Goal: Transaction & Acquisition: Purchase product/service

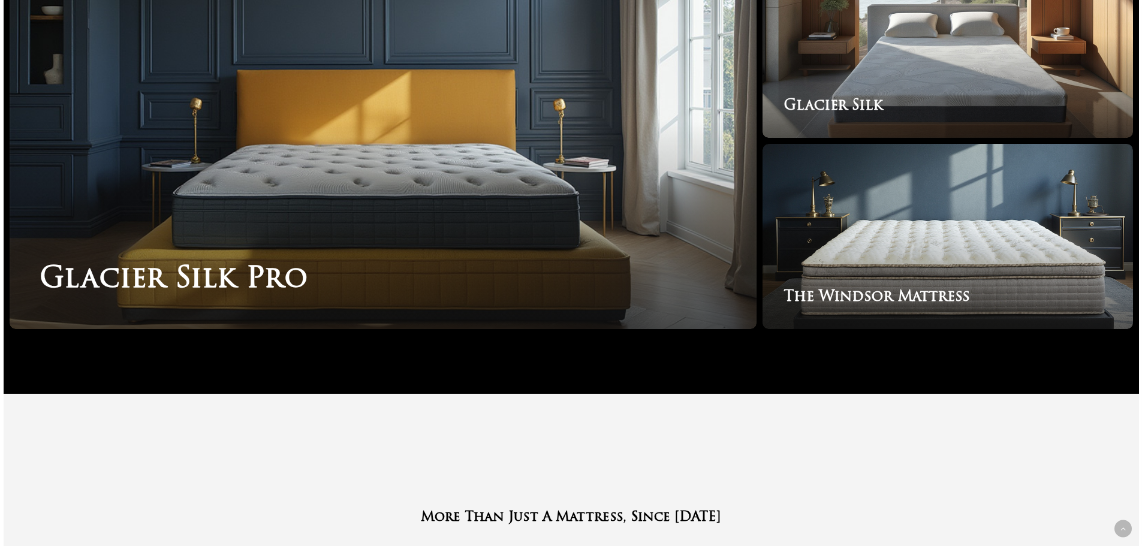
scroll to position [2219, 0]
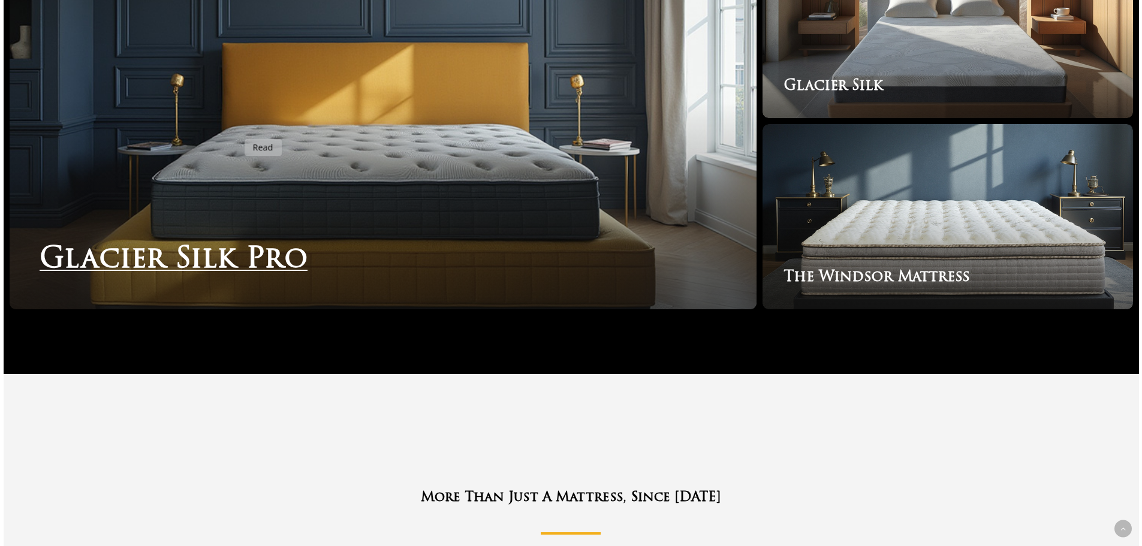
click at [237, 132] on link "Glacier Silk Pro" at bounding box center [383, 121] width 747 height 377
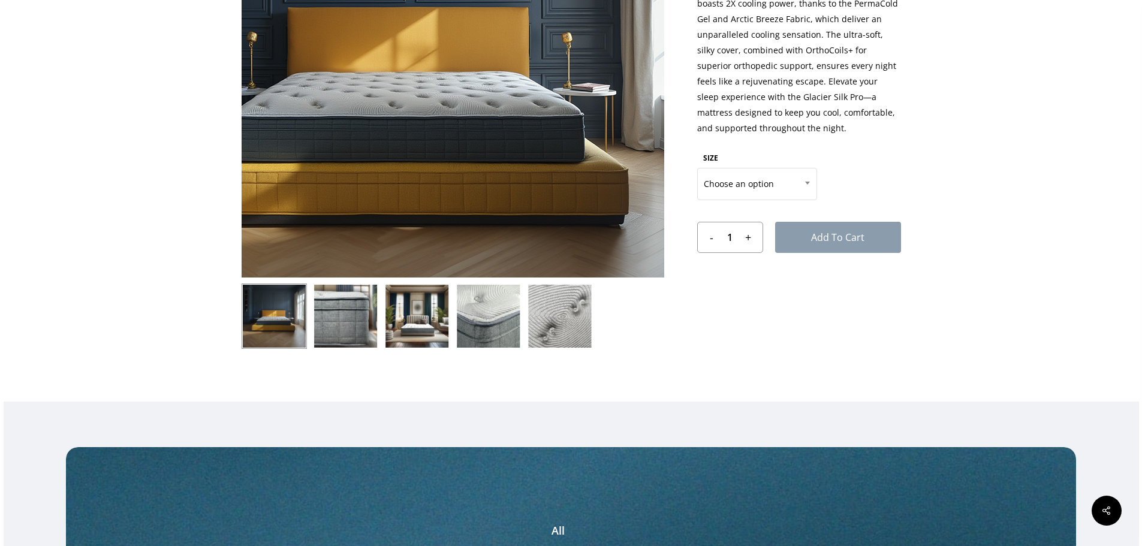
scroll to position [240, 0]
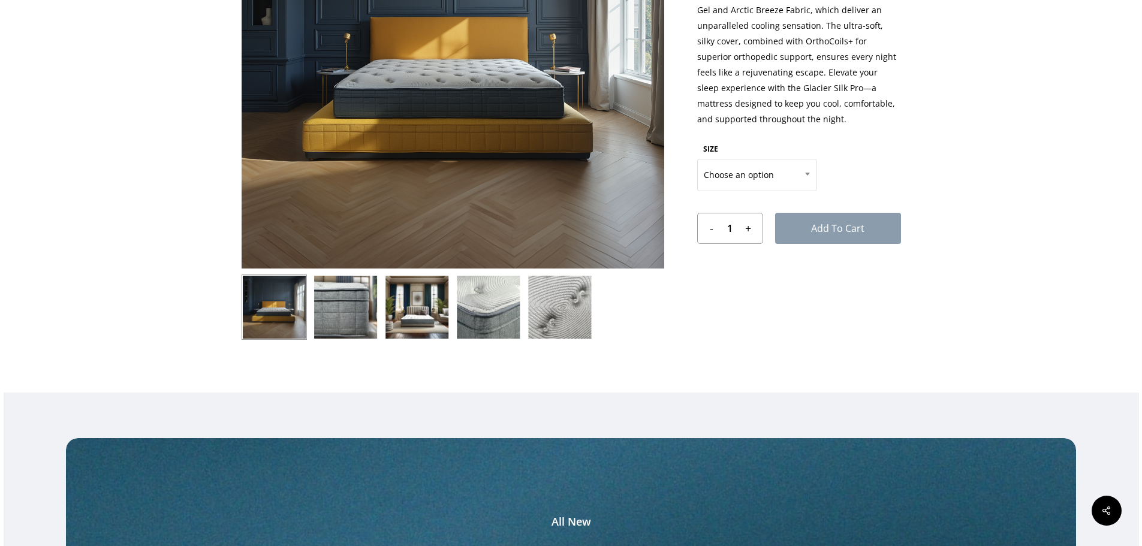
click at [485, 302] on img at bounding box center [488, 307] width 65 height 65
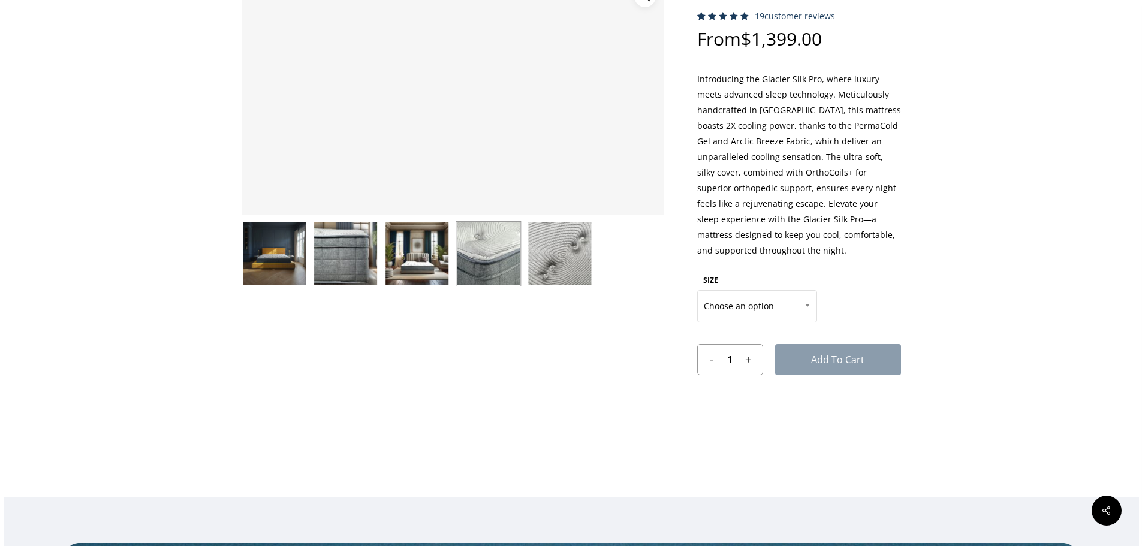
scroll to position [0, 0]
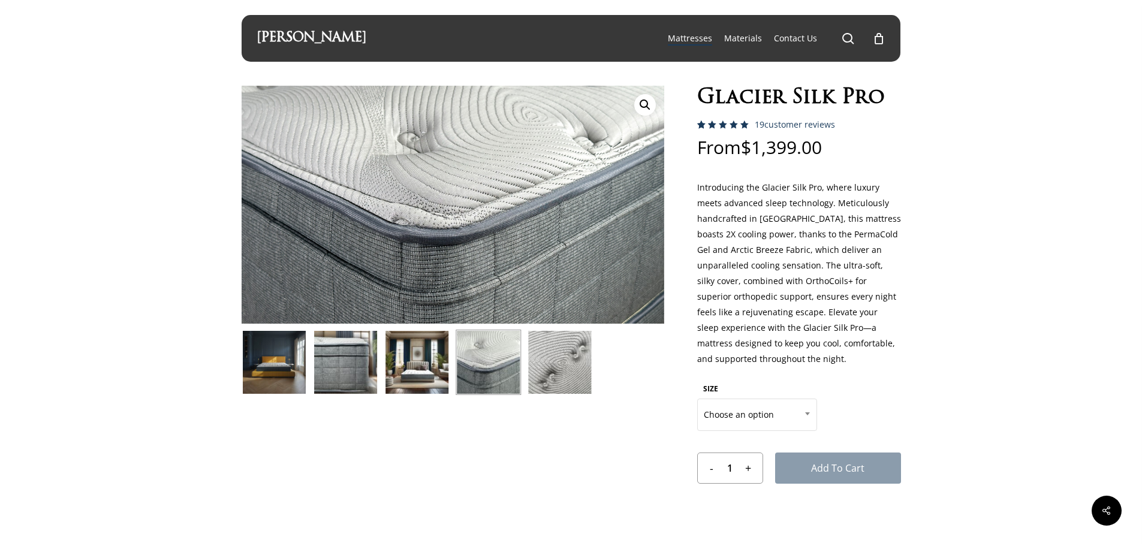
click at [565, 357] on img at bounding box center [559, 362] width 65 height 65
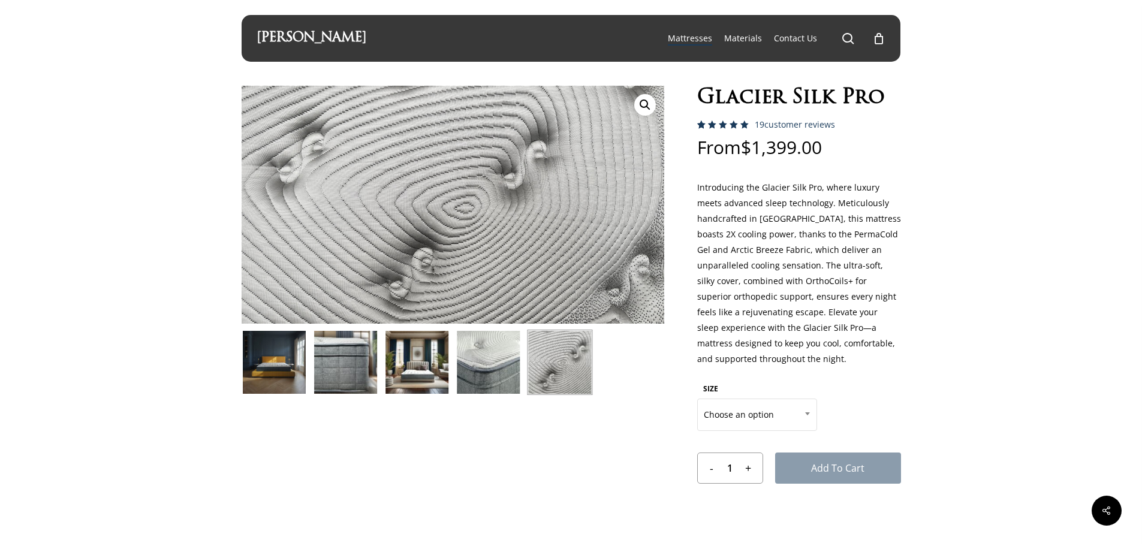
click at [649, 110] on link "🔍" at bounding box center [645, 105] width 22 height 22
